Goal: Find specific page/section: Find specific page/section

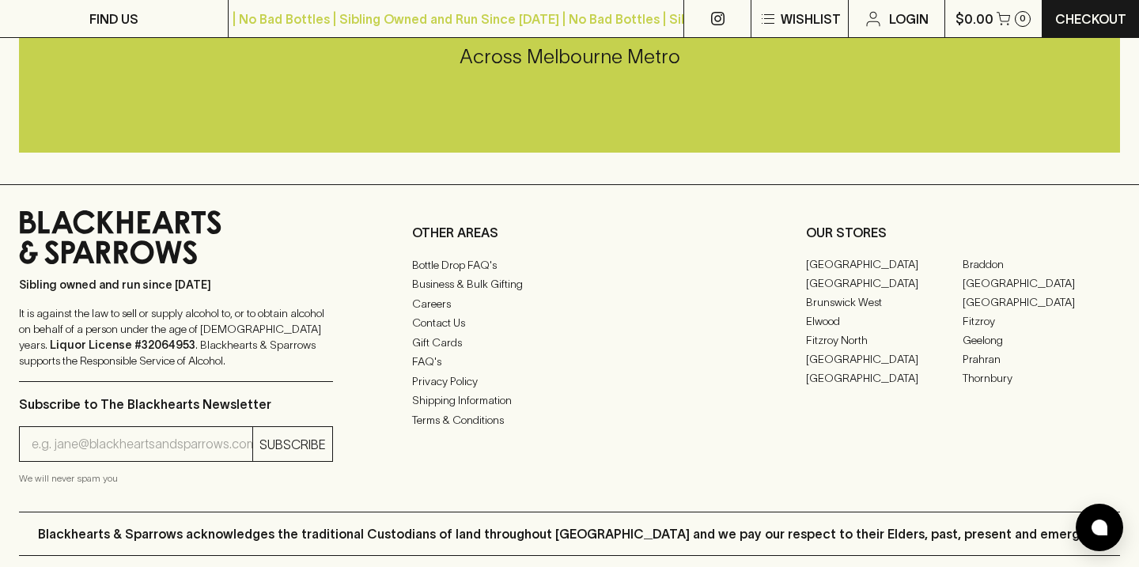
scroll to position [3406, 0]
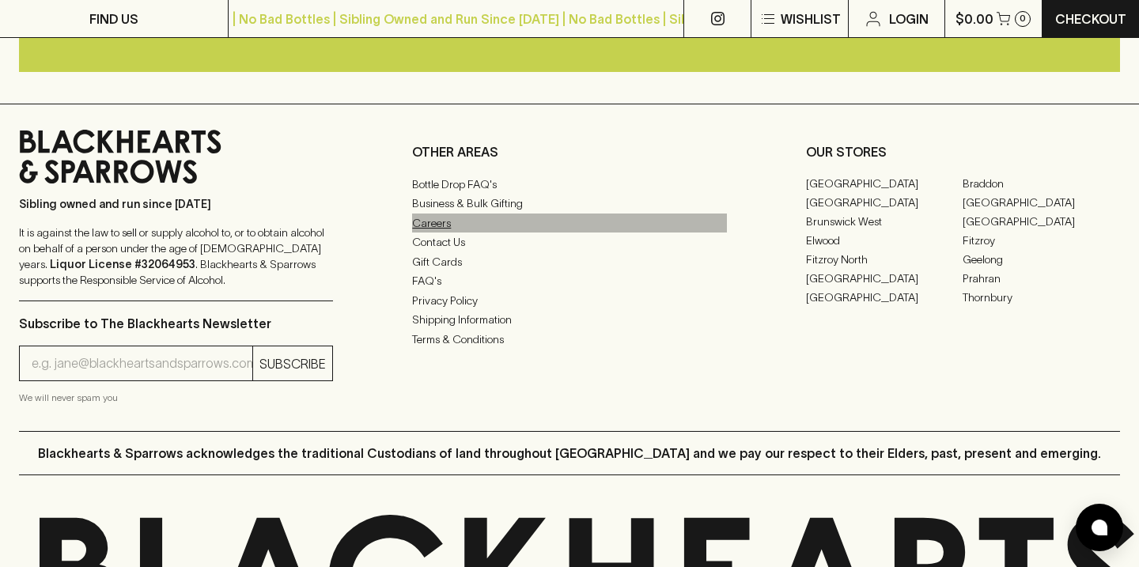
click at [437, 221] on link "Careers" at bounding box center [569, 223] width 314 height 19
